Goal: Check status: Check status

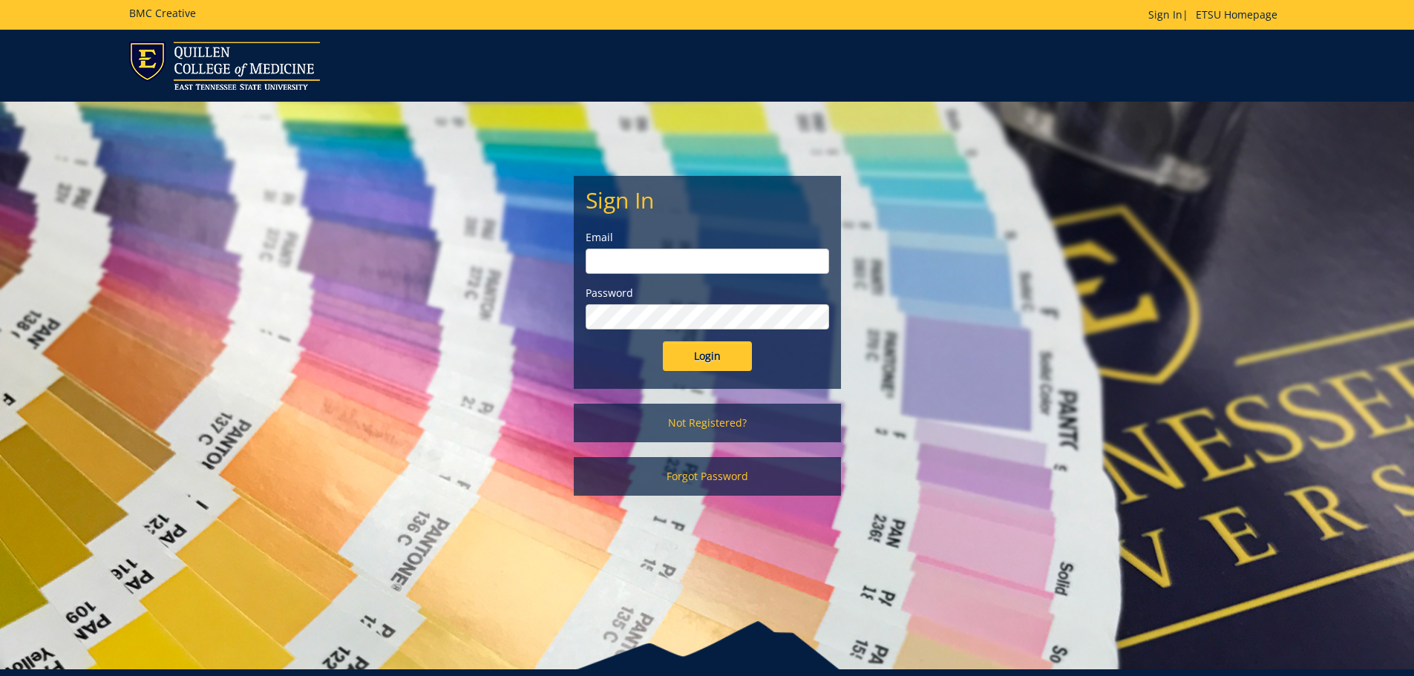
click at [626, 260] on input "email" at bounding box center [707, 261] width 243 height 25
type input "[EMAIL_ADDRESS][DOMAIN_NAME]"
click at [663, 341] on input "Login" at bounding box center [707, 356] width 89 height 30
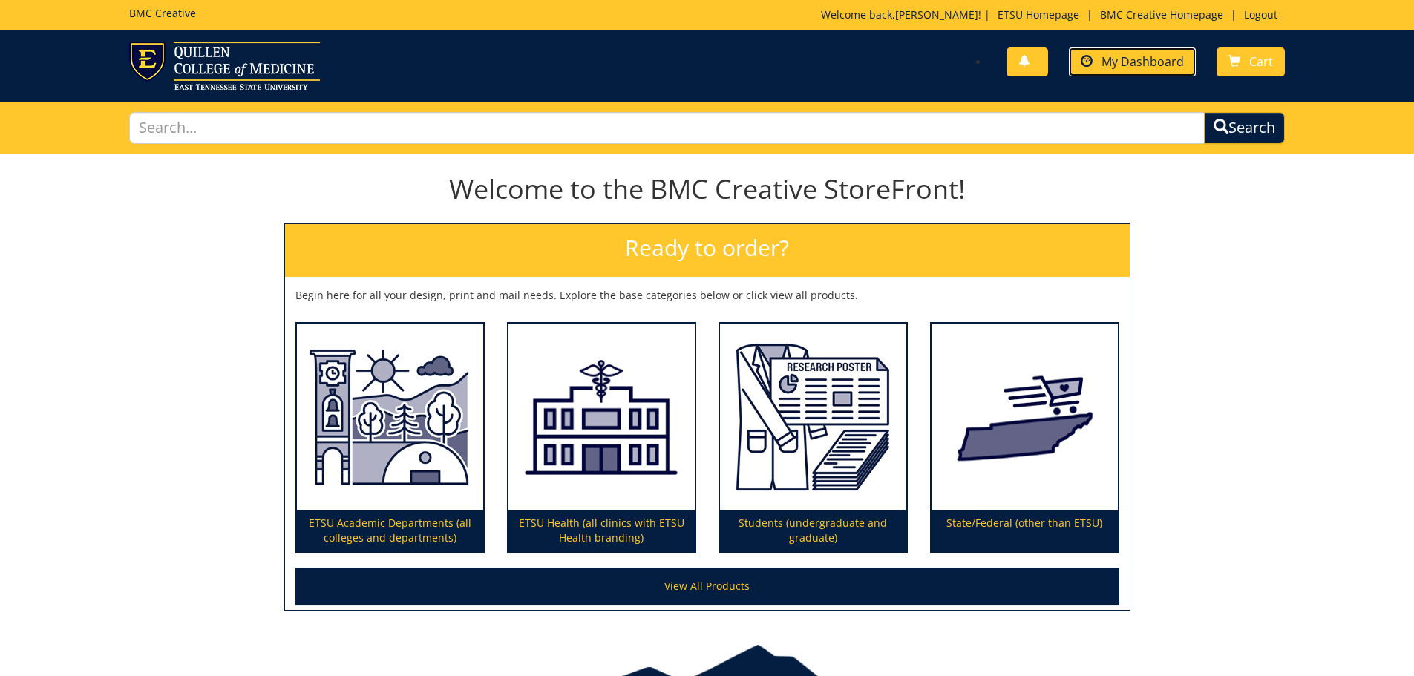
click at [1151, 71] on link "My Dashboard" at bounding box center [1132, 62] width 127 height 29
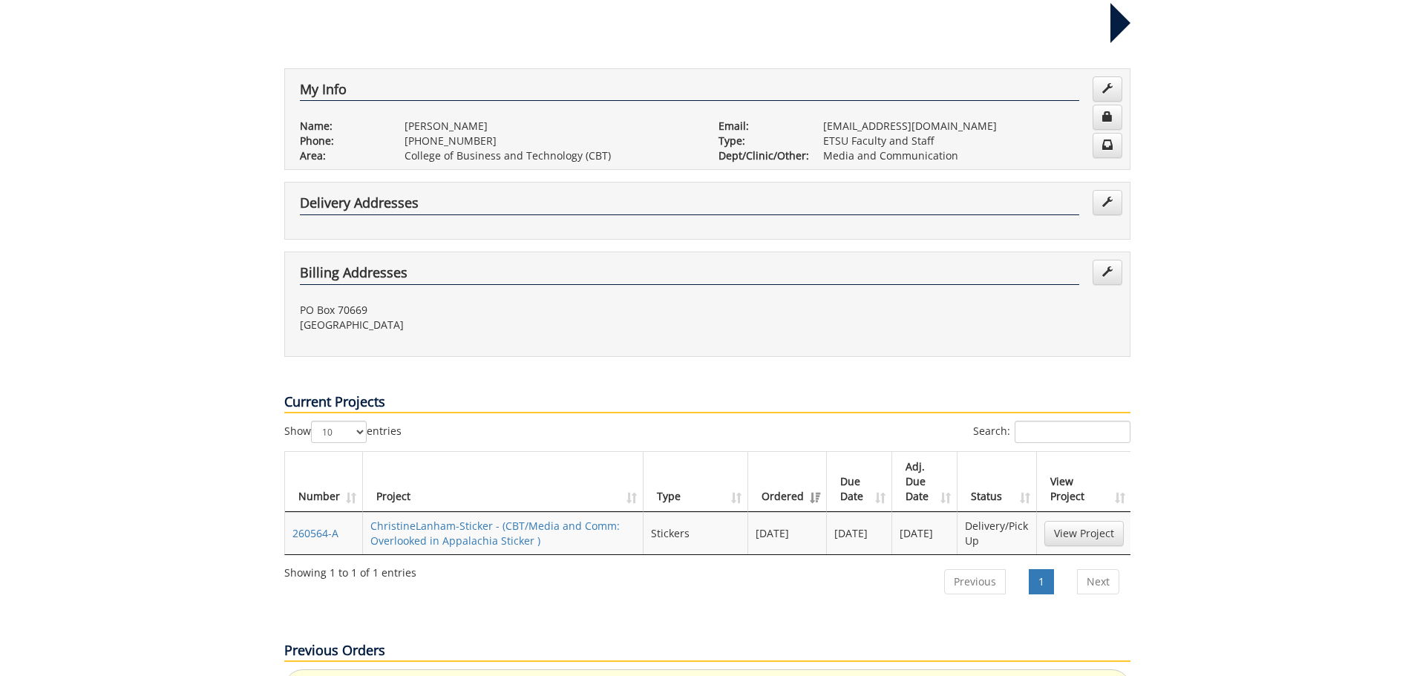
scroll to position [297, 0]
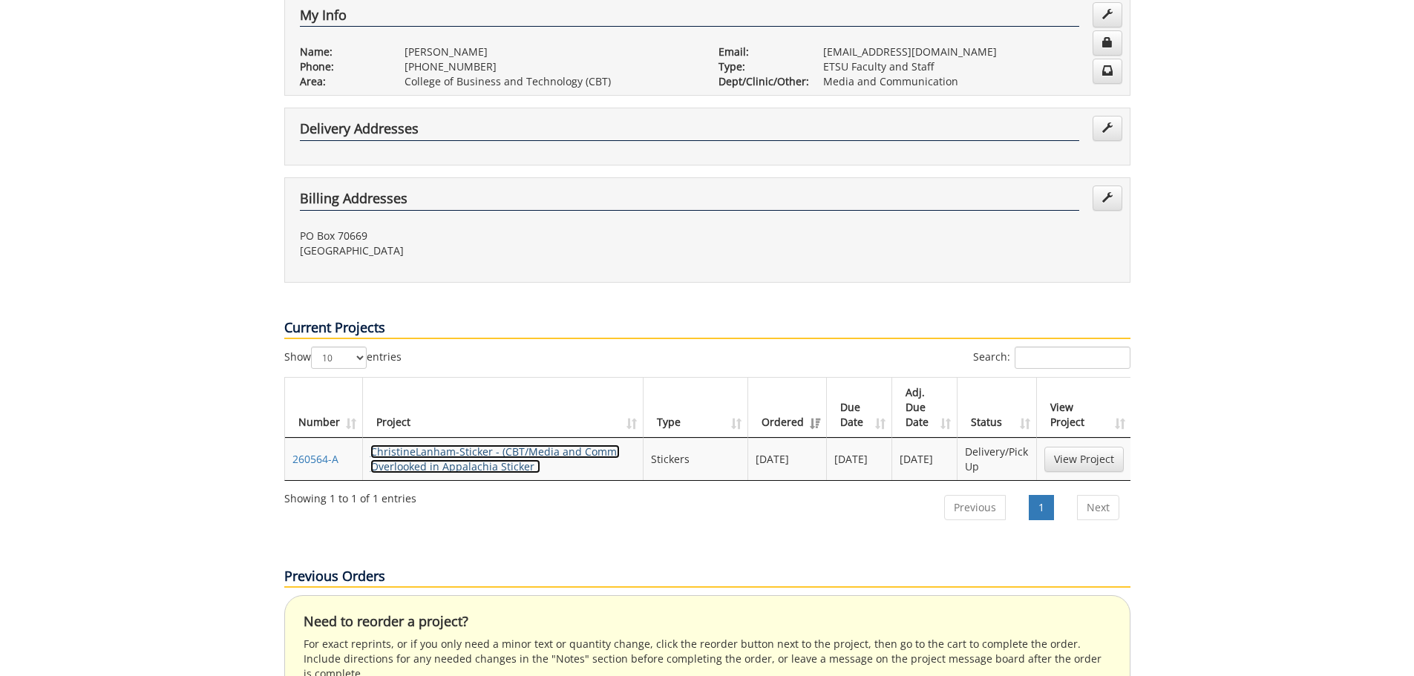
click at [497, 445] on link "ChristineLanham-Sticker - (CBT/Media and Comm: Overlooked in Appalachia Sticker…" at bounding box center [494, 459] width 249 height 29
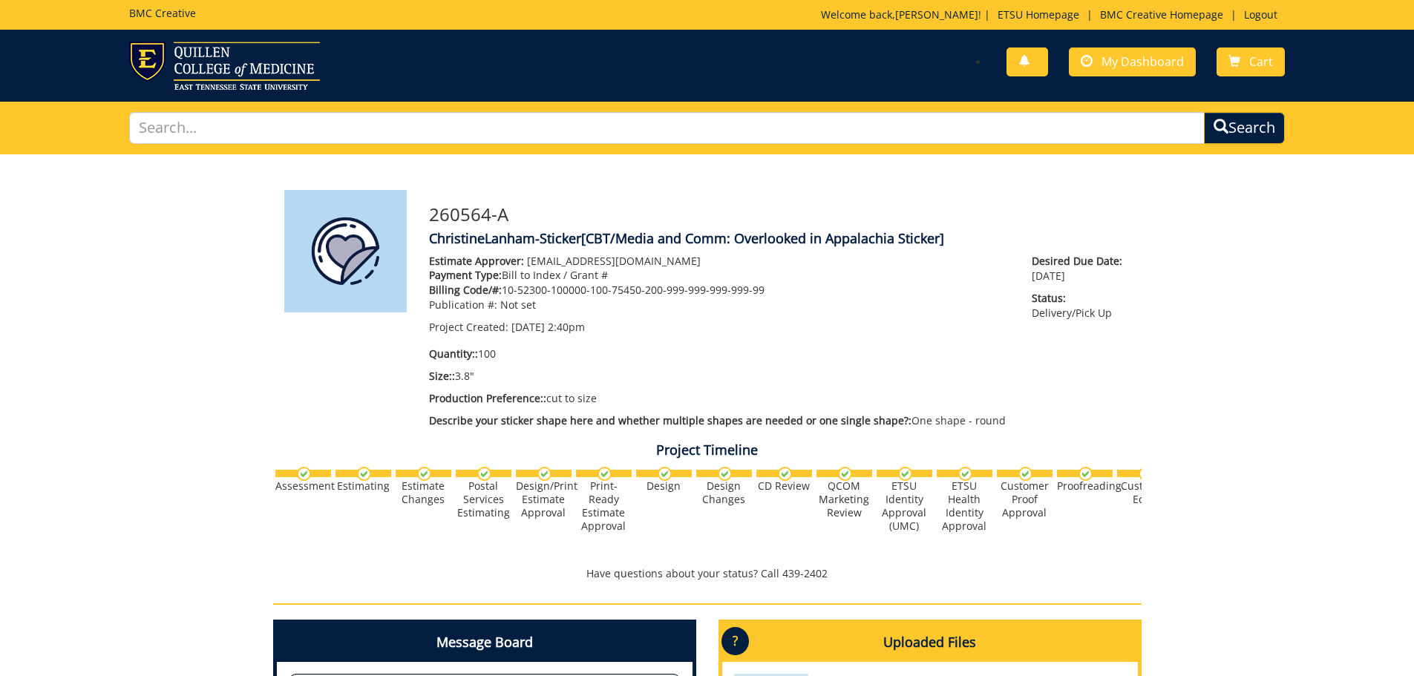
click at [192, 361] on div "260564-A ChristineLanham-Sticker [CBT/Media and Comm: Overlooked in Appalachia …" at bounding box center [707, 570] width 1414 height 833
